Goal: Information Seeking & Learning: Learn about a topic

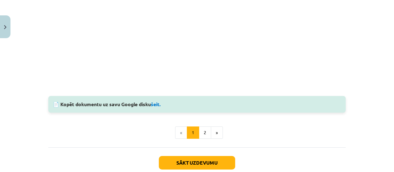
scroll to position [575, 0]
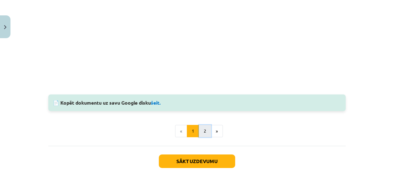
click at [202, 130] on button "2" at bounding box center [205, 131] width 12 height 12
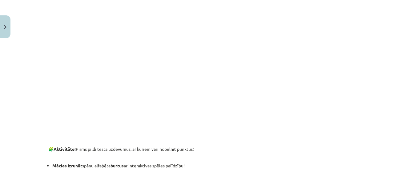
scroll to position [163, 0]
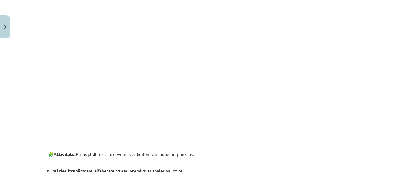
click at [378, 102] on div "Mācību tēma: Spāņu valodas b1 - 10. klases 1.ieskaites mācību materiāls #4 📝Tem…" at bounding box center [197, 86] width 394 height 172
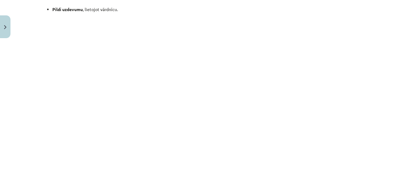
scroll to position [472, 0]
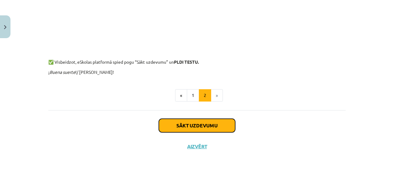
click at [217, 127] on button "Sākt uzdevumu" at bounding box center [197, 126] width 76 height 14
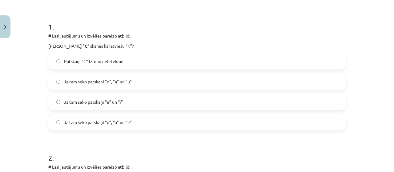
scroll to position [114, 0]
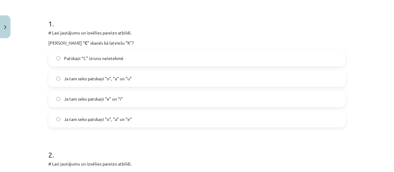
click at [127, 79] on span "Ja tam seko patskaņi “o”, “a” un “u”" at bounding box center [98, 78] width 68 height 6
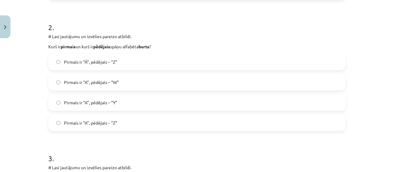
scroll to position [241, 0]
click at [207, 127] on label "Pirmais ir “A”, pēdējais – “Z”" at bounding box center [197, 122] width 296 height 15
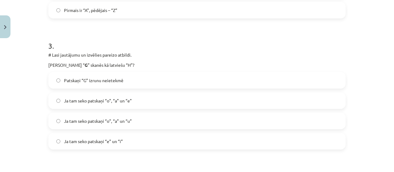
scroll to position [355, 0]
click at [156, 145] on label "Ja tam seko patskaņi “e” un “i”" at bounding box center [197, 139] width 296 height 15
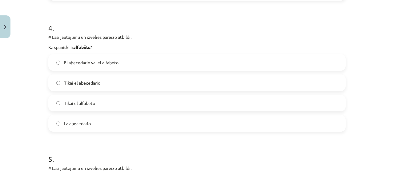
scroll to position [503, 0]
click at [242, 58] on label "El abecedario vai el alfabeto" at bounding box center [197, 61] width 296 height 15
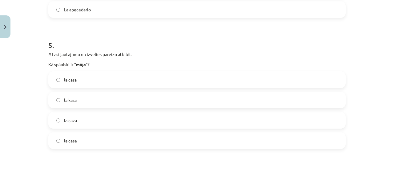
scroll to position [620, 0]
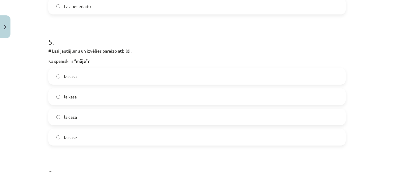
click at [241, 70] on label "la casa" at bounding box center [197, 76] width 296 height 15
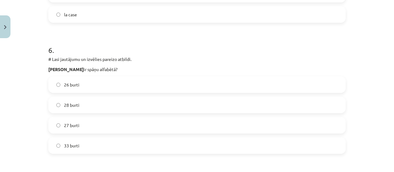
scroll to position [743, 0]
click at [219, 120] on label "27 burti" at bounding box center [197, 124] width 296 height 15
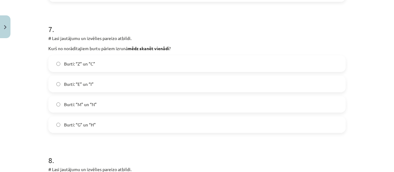
scroll to position [896, 0]
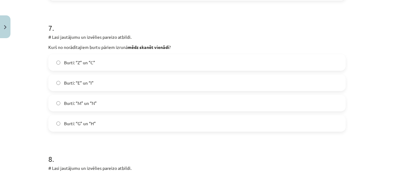
click at [198, 124] on label "Burti: “G” un “H”" at bounding box center [197, 123] width 296 height 15
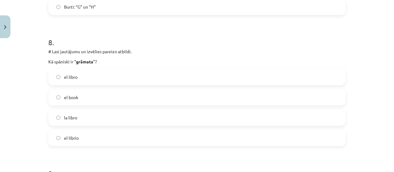
scroll to position [1013, 0]
click at [190, 78] on label "el libro" at bounding box center [197, 76] width 296 height 15
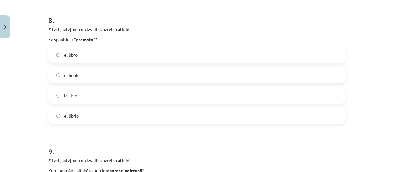
scroll to position [1036, 0]
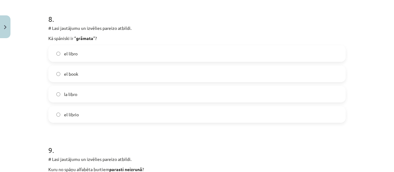
click at [152, 91] on label "la libro" at bounding box center [197, 93] width 296 height 15
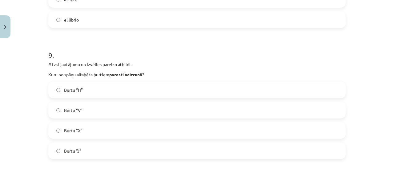
scroll to position [1132, 0]
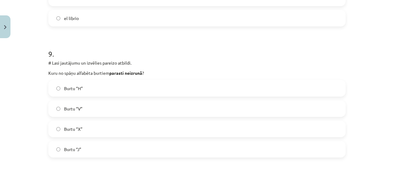
click at [150, 87] on label "Burtu “H”" at bounding box center [197, 88] width 296 height 15
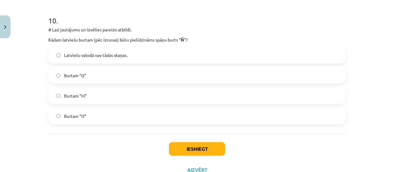
scroll to position [1300, 0]
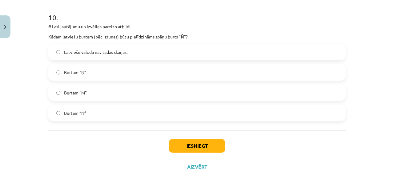
click at [145, 76] on label "Burtam “Ņ”" at bounding box center [197, 72] width 296 height 15
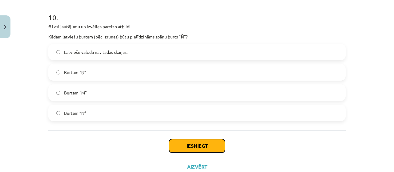
click at [219, 150] on button "Iesniegt" at bounding box center [197, 146] width 56 height 14
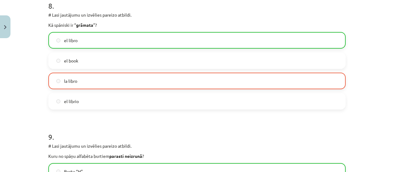
scroll to position [1049, 0]
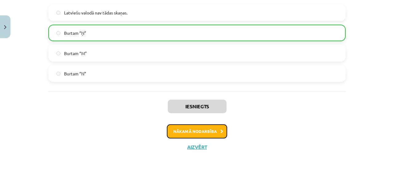
click at [217, 126] on button "Nākamā nodarbība" at bounding box center [197, 131] width 60 height 14
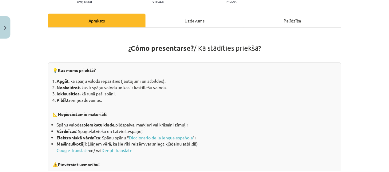
scroll to position [0, 0]
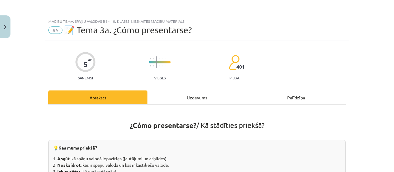
click at [9, 19] on button "Close" at bounding box center [5, 26] width 10 height 23
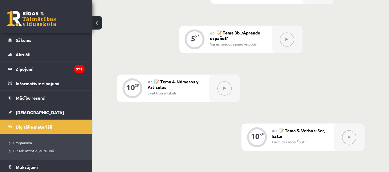
scroll to position [433, 0]
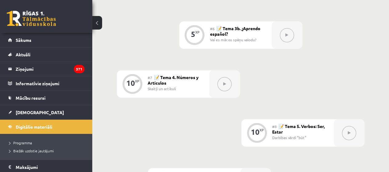
click at [282, 37] on button at bounding box center [287, 35] width 14 height 14
click at [286, 34] on icon at bounding box center [287, 35] width 3 height 4
click at [292, 30] on button at bounding box center [287, 35] width 14 height 14
click at [287, 34] on icon at bounding box center [287, 35] width 3 height 4
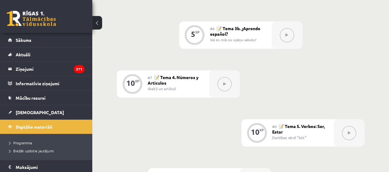
click at [266, 36] on div "#6 📝 Tema 3b. ¿Aprendo español? Vai es mācos spāņu valodu?" at bounding box center [241, 34] width 62 height 27
click at [285, 35] on button at bounding box center [287, 35] width 14 height 14
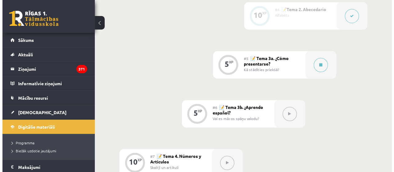
scroll to position [344, 0]
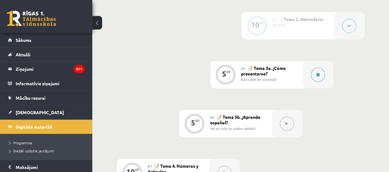
click at [321, 67] on div at bounding box center [318, 74] width 31 height 27
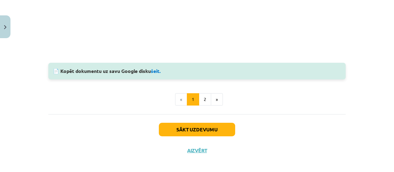
scroll to position [600, 0]
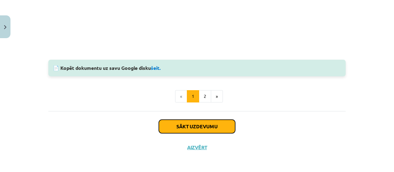
click at [221, 130] on button "Sākt uzdevumu" at bounding box center [197, 127] width 76 height 14
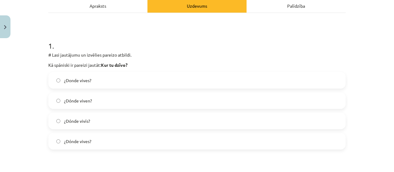
scroll to position [92, 0]
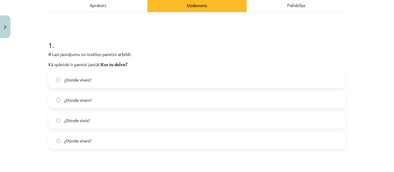
click at [110, 142] on label "¿Dónde vives?" at bounding box center [197, 140] width 296 height 15
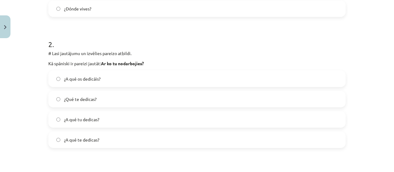
scroll to position [229, 0]
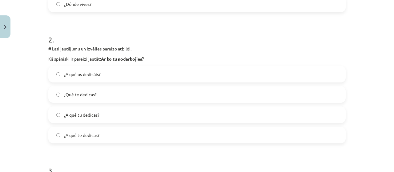
click at [173, 112] on label "¿A qué tu dedicas?" at bounding box center [197, 114] width 296 height 15
click at [106, 138] on label "¿A qué te dedicas?" at bounding box center [197, 134] width 296 height 15
click at [133, 141] on label "Runājiet!" at bounding box center [197, 134] width 296 height 15
click at [142, 73] on label "Hallo! [PERSON_NAME]!" at bounding box center [197, 73] width 296 height 15
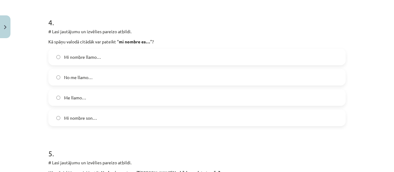
scroll to position [513, 0]
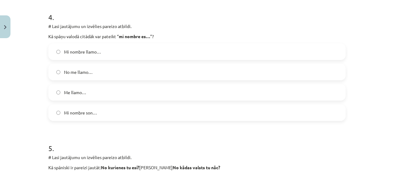
click at [103, 118] on label "Mi nombre son…" at bounding box center [197, 112] width 296 height 15
click at [164, 44] on label "Mi nombre llamo…" at bounding box center [197, 51] width 296 height 15
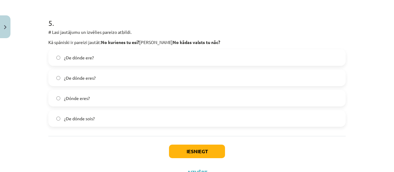
scroll to position [640, 0]
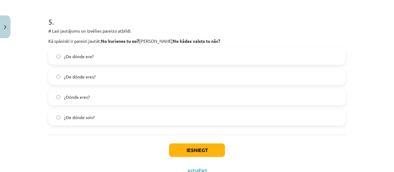
click at [104, 122] on label "¿De dónde sois?" at bounding box center [197, 117] width 296 height 15
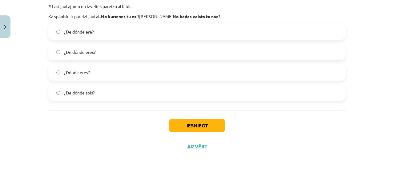
click at [181, 50] on label "¿De dónde eres?" at bounding box center [197, 51] width 296 height 15
click at [192, 129] on button "Iesniegt" at bounding box center [197, 126] width 56 height 14
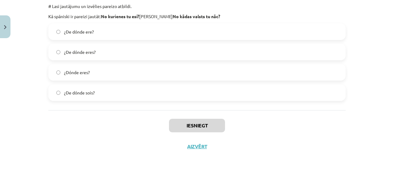
click at [374, 106] on div "Mācību tēma: Spāņu valodas b1 - 10. klases 1.ieskaites mācību materiāls #5 📝 Te…" at bounding box center [197, 86] width 394 height 172
click at [372, 116] on div "Mācību tēma: Spāņu valodas b1 - 10. klases 1.ieskaites mācību materiāls #5 📝 Te…" at bounding box center [197, 86] width 394 height 172
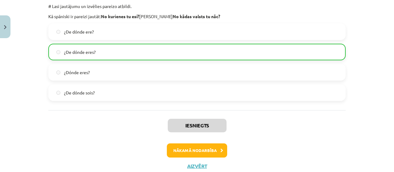
click at [187, 155] on button "Nākamā nodarbība" at bounding box center [197, 150] width 60 height 14
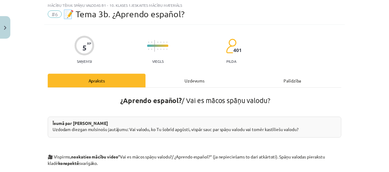
scroll to position [15, 0]
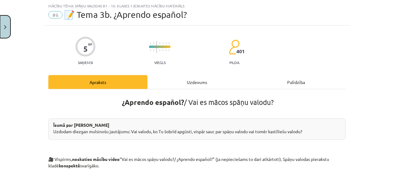
click at [9, 30] on button "Close" at bounding box center [5, 26] width 10 height 23
click at [39, 42] on div "Mācību tēma: Spāņu valodas b1 - 10. klases 1.ieskaites mācību materiāls #6 📝 Te…" at bounding box center [197, 86] width 394 height 172
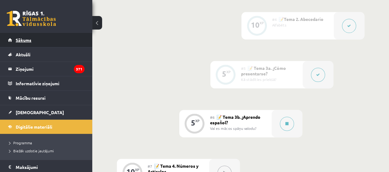
click at [65, 42] on link "Sākums" at bounding box center [46, 40] width 77 height 14
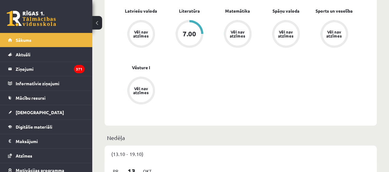
scroll to position [262, 0]
